Goal: Answer question/provide support

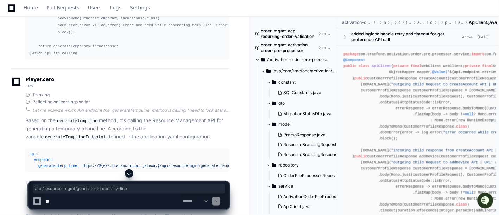
scroll to position [12941, 0]
click at [110, 204] on textarea at bounding box center [113, 201] width 138 height 15
paste textarea "**********"
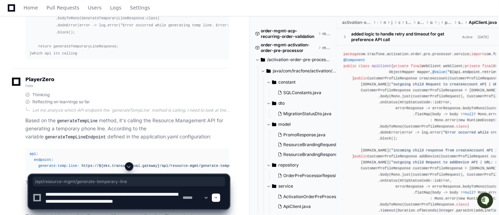
scroll to position [2, 0]
type textarea "**********"
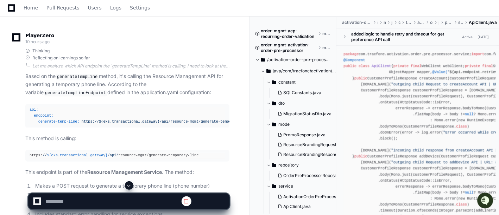
scroll to position [12985, 0]
click at [128, 186] on span at bounding box center [129, 186] width 6 height 6
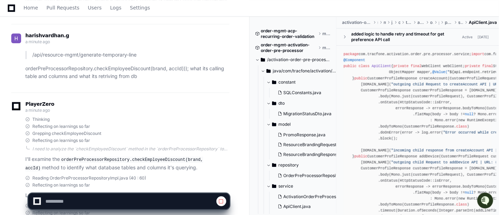
scroll to position [13284, 0]
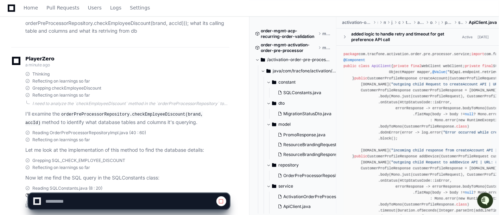
click at [128, 186] on app-app-chat-input at bounding box center [129, 196] width 202 height 28
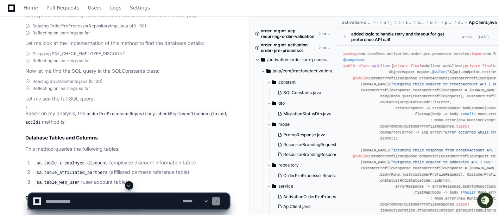
scroll to position [13430, 0]
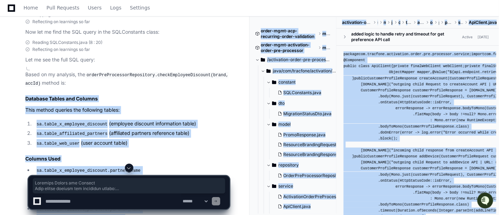
drag, startPoint x: 25, startPoint y: 49, endPoint x: 99, endPoint y: 168, distance: 140.7
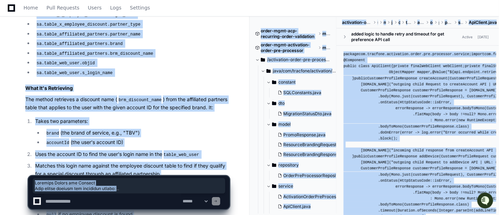
scroll to position [13639, 0]
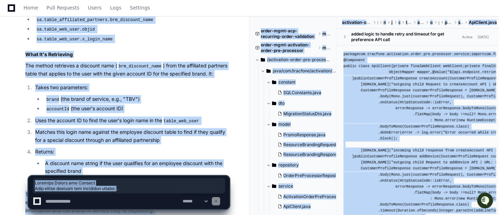
click at [158, 191] on p "This database query is used as part of the order preprocessing to determine if …" at bounding box center [127, 203] width 204 height 24
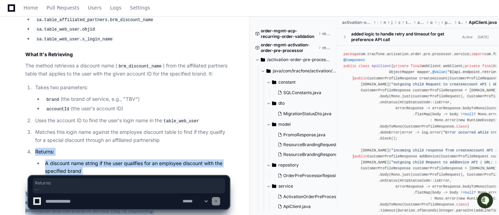
drag, startPoint x: 158, startPoint y: 156, endPoint x: 35, endPoint y: 97, distance: 136.2
click at [35, 97] on article "Based on my analysis, the orderPreProcessorRepository.checkEmployeeDiscount(bra…" at bounding box center [127, 38] width 204 height 353
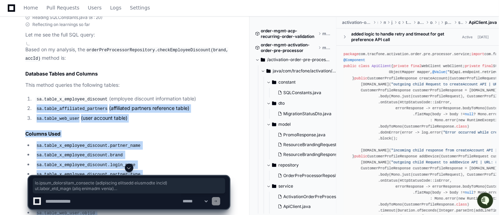
scroll to position [13398, 0]
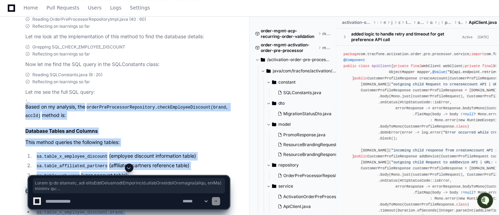
copy article "Based on my analysis, the orderPreProcessorRepository.checkEmployeeDiscount(bra…"
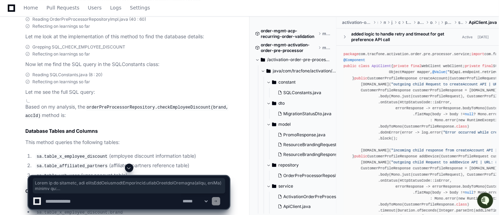
click at [135, 206] on textarea at bounding box center [113, 201] width 138 height 15
paste textarea "**********"
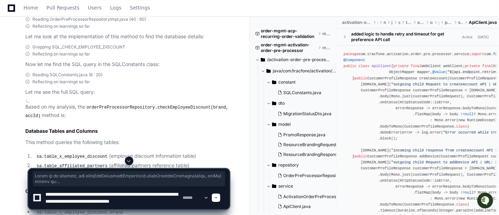
scroll to position [2, 0]
type textarea "**********"
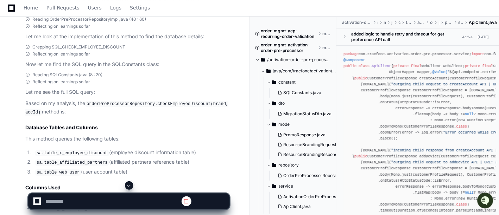
scroll to position [0, 0]
click at [127, 187] on span at bounding box center [129, 186] width 6 height 6
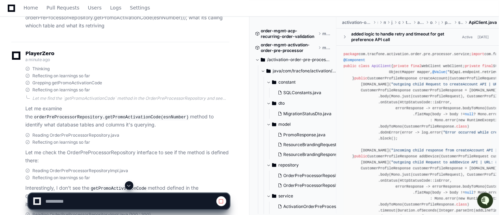
scroll to position [14191, 0]
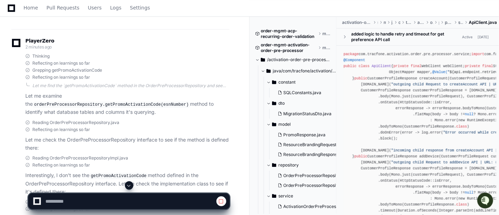
click at [130, 184] on span at bounding box center [129, 186] width 6 height 6
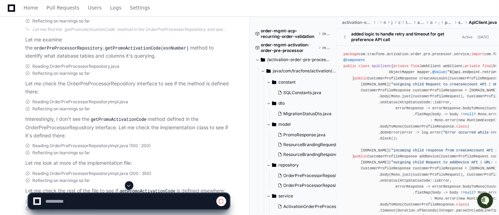
click at [131, 183] on button at bounding box center [129, 186] width 8 height 8
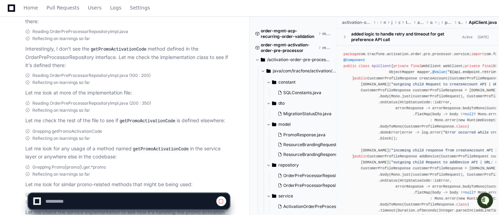
scroll to position [14346, 0]
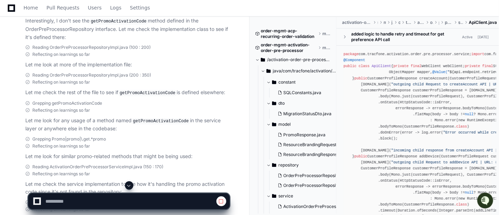
click at [132, 186] on span at bounding box center [129, 186] width 6 height 6
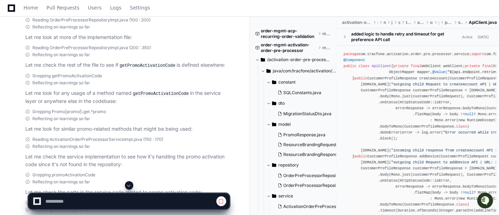
click at [129, 186] on span at bounding box center [129, 186] width 6 height 6
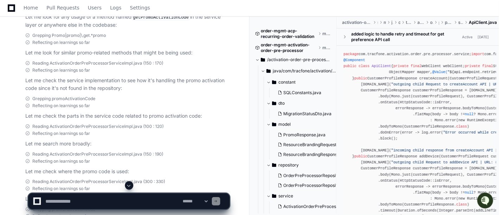
click at [129, 186] on span at bounding box center [129, 186] width 6 height 6
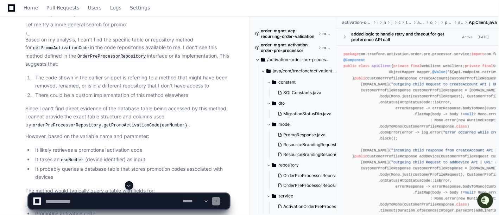
click at [129, 186] on span at bounding box center [129, 186] width 6 height 6
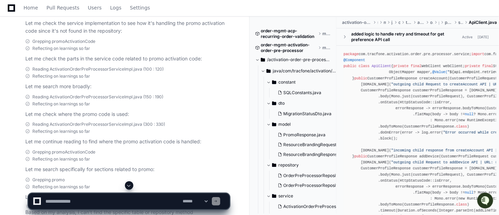
scroll to position [14502, 0]
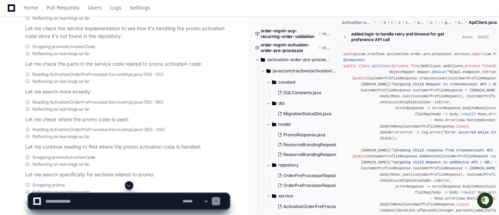
click at [256, 187] on div at bounding box center [310, 199] width 121 height 34
click at [120, 201] on textarea at bounding box center [113, 201] width 138 height 15
paste textarea "**********"
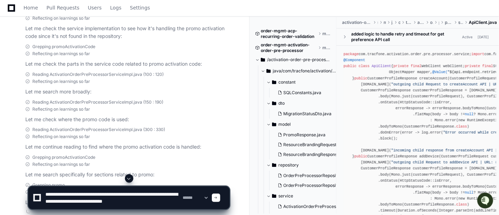
type textarea "**********"
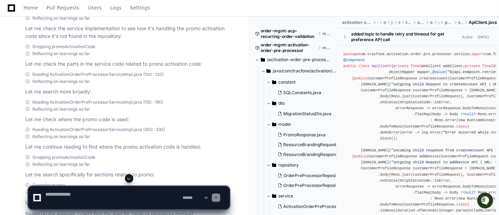
scroll to position [0, 0]
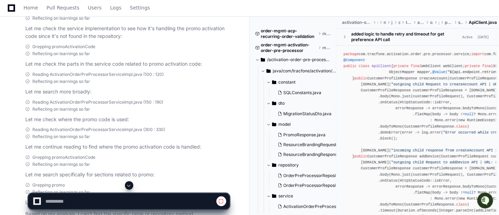
click at [131, 186] on span at bounding box center [129, 186] width 6 height 6
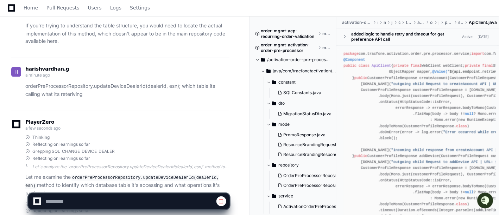
scroll to position [14891, 0]
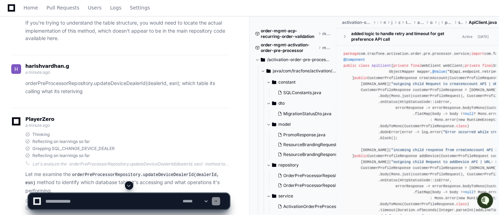
click at [126, 188] on span at bounding box center [129, 186] width 6 height 6
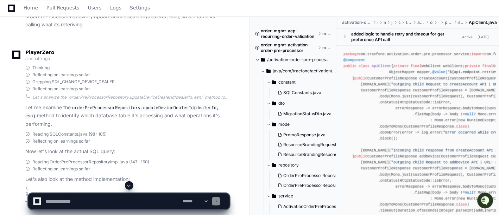
scroll to position [14974, 0]
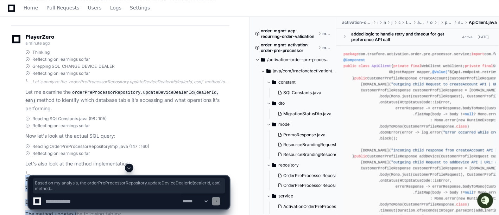
drag, startPoint x: 24, startPoint y: 112, endPoint x: 76, endPoint y: 148, distance: 64.0
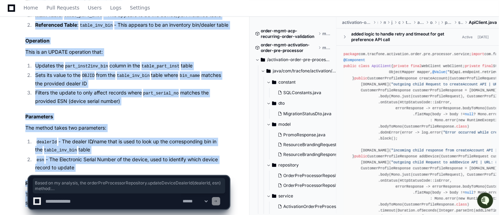
scroll to position [15216, 0]
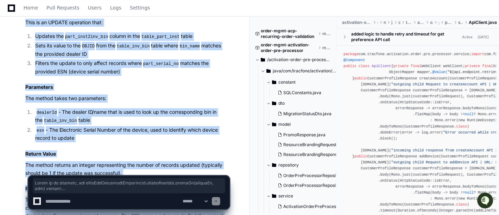
copy div "Based on my analysis, the orderPreProcessorRepository.updateDeviceDealerId(deal…"
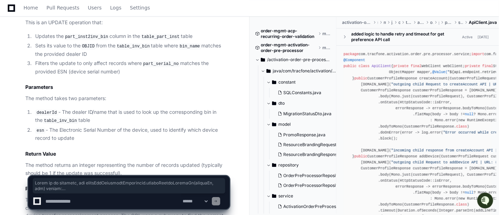
click at [154, 199] on textarea at bounding box center [113, 201] width 138 height 15
paste textarea "**********"
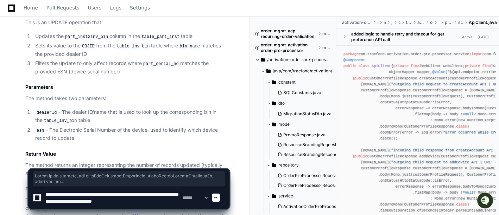
type textarea "**********"
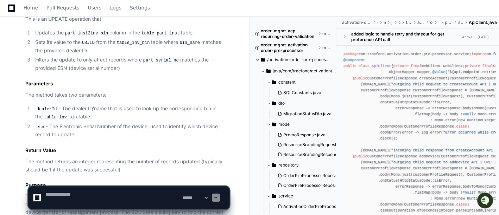
scroll to position [0, 0]
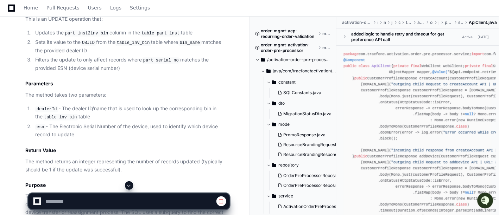
click at [129, 187] on span at bounding box center [129, 186] width 6 height 6
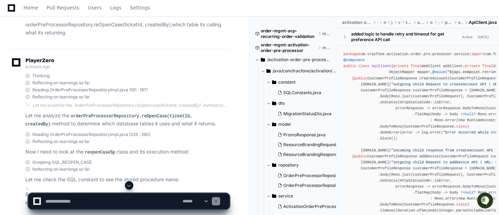
scroll to position [15704, 0]
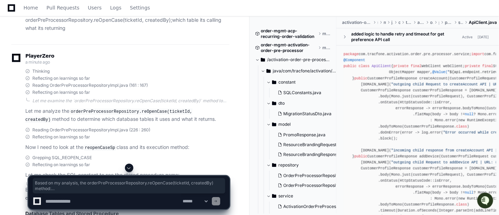
drag, startPoint x: 25, startPoint y: 121, endPoint x: 82, endPoint y: 155, distance: 66.4
drag, startPoint x: 25, startPoint y: 120, endPoint x: 119, endPoint y: 145, distance: 96.9
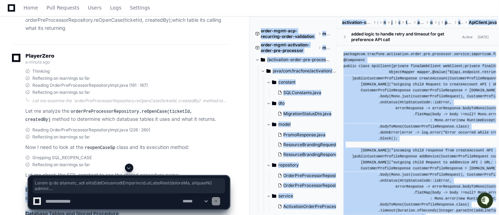
drag, startPoint x: 25, startPoint y: 121, endPoint x: 154, endPoint y: 170, distance: 137.6
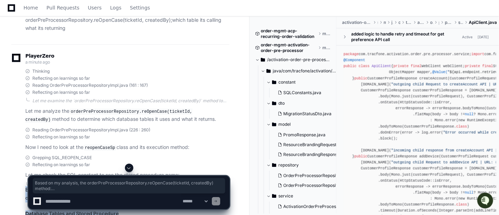
drag, startPoint x: 25, startPoint y: 121, endPoint x: 120, endPoint y: 145, distance: 98.5
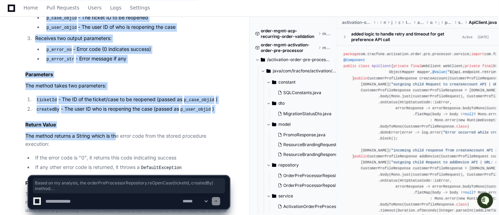
scroll to position [16035, 0]
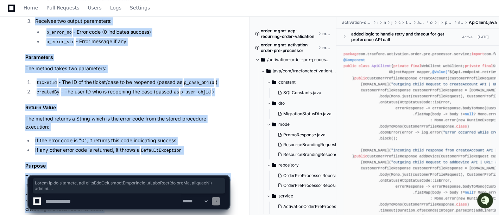
copy div "Based on my analysis, the orderPreProcessorRepository.reOpenCase(ticketId, crea…"
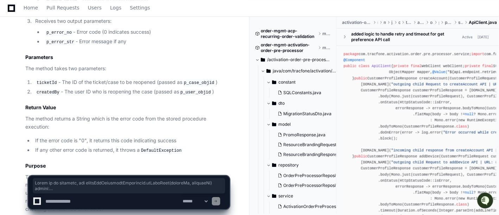
click at [117, 200] on textarea at bounding box center [113, 201] width 138 height 15
paste textarea "**********"
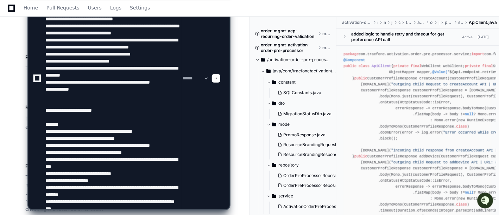
scroll to position [115, 0]
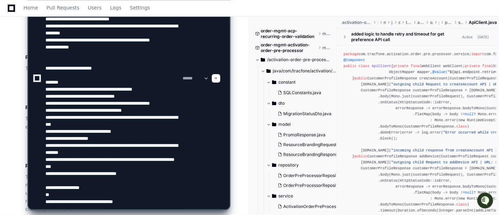
type textarea "**********"
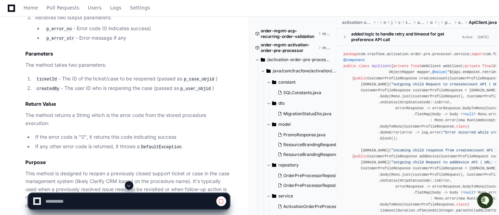
scroll to position [16270, 0]
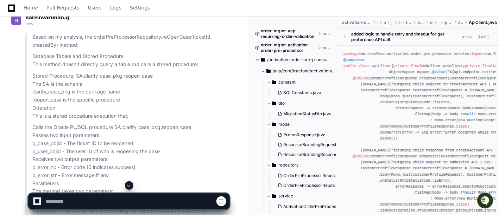
click at [132, 187] on span at bounding box center [129, 186] width 6 height 6
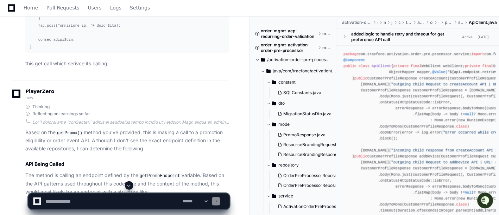
scroll to position [16839, 0]
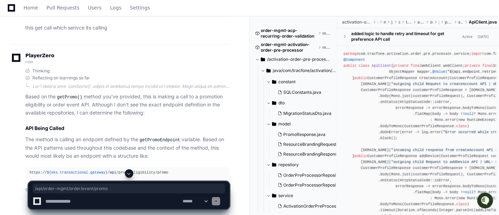
drag, startPoint x: 171, startPoint y: 135, endPoint x: 101, endPoint y: 133, distance: 70.1
click at [101, 204] on div "https: // ${eks.transactional.gateway} /api/ order-mgmt /order/ event/promo" at bounding box center [128, 207] width 196 height 6
copy div "/api/ order-mgmt /order/ event/promo"
